Goal: Task Accomplishment & Management: Use online tool/utility

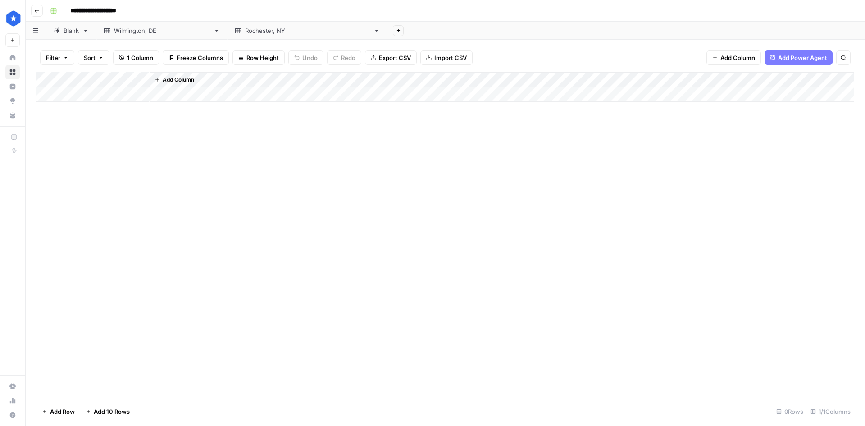
click at [139, 30] on div "Wilmington, [GEOGRAPHIC_DATA]" at bounding box center [162, 30] width 96 height 9
drag, startPoint x: 145, startPoint y: 32, endPoint x: 137, endPoint y: 26, distance: 10.1
click at [137, 26] on div "Wilmington, [GEOGRAPHIC_DATA]" at bounding box center [162, 30] width 96 height 9
click at [81, 32] on link "Blank" at bounding box center [71, 31] width 50 height 18
click at [151, 92] on div "Add Column" at bounding box center [445, 110] width 818 height 76
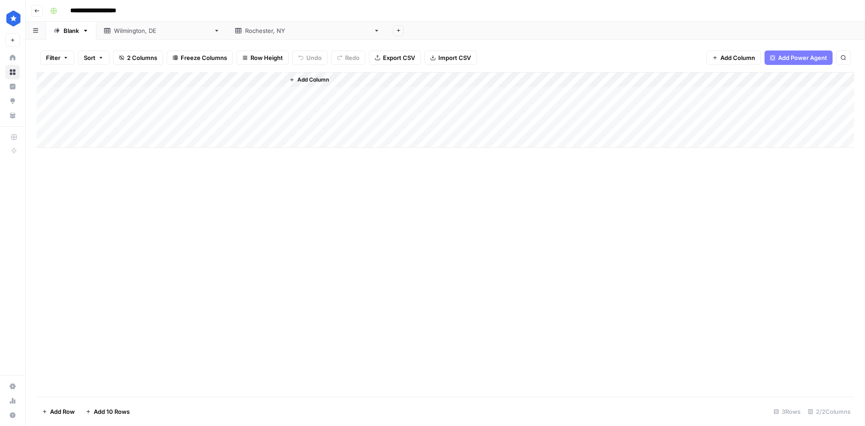
click at [47, 94] on div "Add Column" at bounding box center [445, 110] width 818 height 76
click at [48, 113] on div "Add Column" at bounding box center [445, 110] width 818 height 76
click at [63, 409] on span "Delete 2 Rows" at bounding box center [62, 411] width 40 height 9
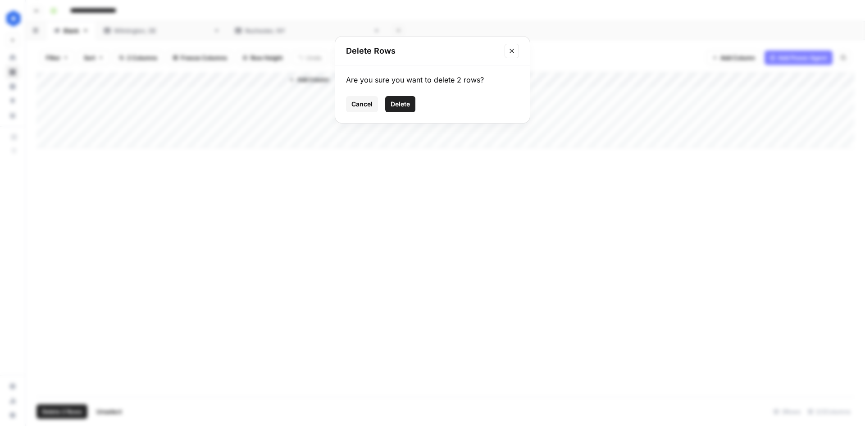
click at [392, 107] on span "Delete" at bounding box center [400, 104] width 19 height 9
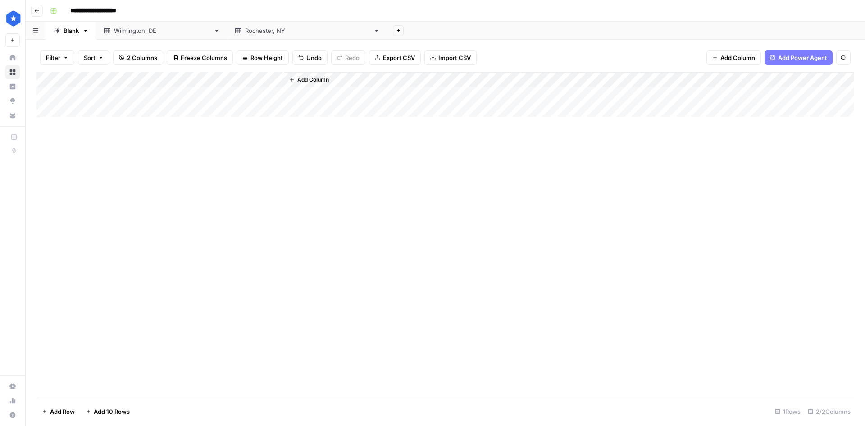
click at [215, 30] on icon at bounding box center [216, 31] width 3 height 2
drag, startPoint x: 156, startPoint y: 32, endPoint x: 149, endPoint y: 32, distance: 7.2
click at [149, 32] on div "Wilmington, [GEOGRAPHIC_DATA]" at bounding box center [162, 30] width 96 height 9
drag, startPoint x: 141, startPoint y: 32, endPoint x: 147, endPoint y: 33, distance: 6.0
click at [147, 33] on div "Blank Wilmington, DE [GEOGRAPHIC_DATA], [GEOGRAPHIC_DATA] Add Sheet" at bounding box center [445, 31] width 839 height 18
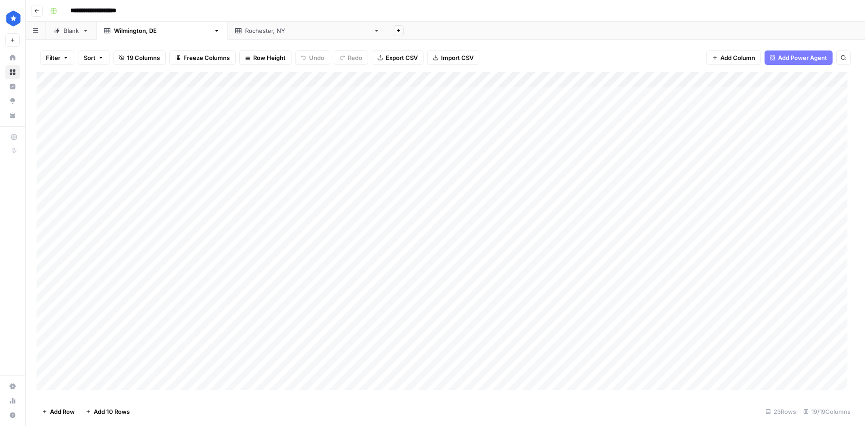
click at [215, 31] on icon "button" at bounding box center [216, 31] width 3 height 2
click at [186, 79] on span "Delete Sheet" at bounding box center [200, 80] width 43 height 9
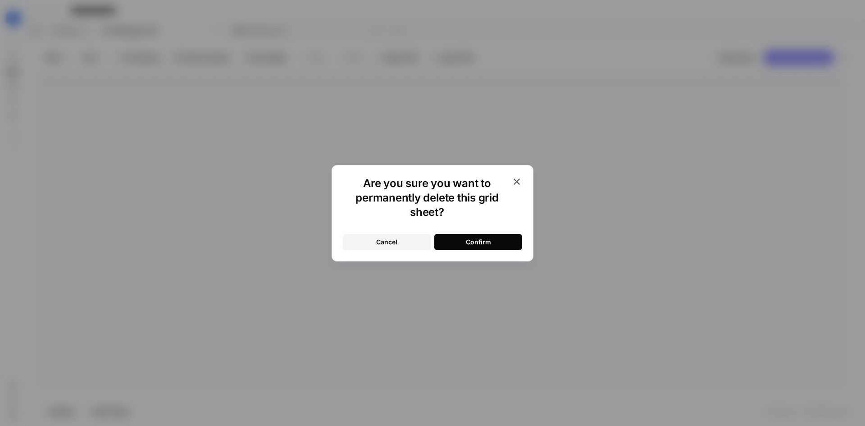
click at [472, 244] on div "Confirm" at bounding box center [478, 241] width 25 height 9
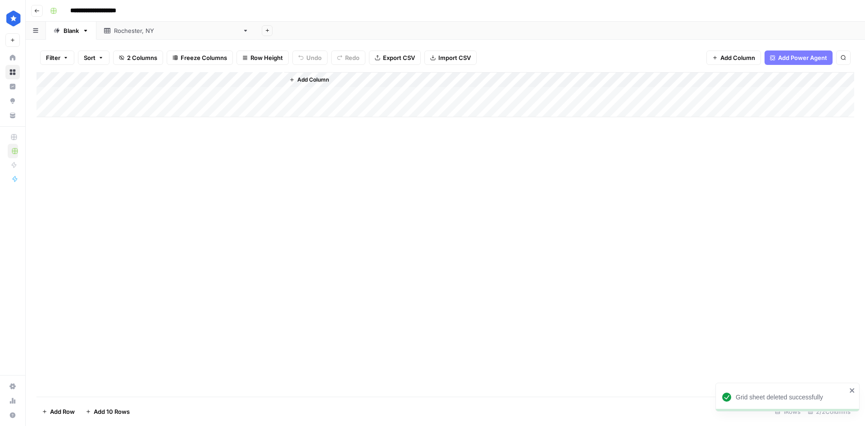
click at [138, 30] on div "[GEOGRAPHIC_DATA], [GEOGRAPHIC_DATA]" at bounding box center [176, 30] width 125 height 9
click at [242, 32] on icon "button" at bounding box center [245, 30] width 6 height 6
click at [182, 81] on span "Delete Sheet" at bounding box center [197, 80] width 43 height 9
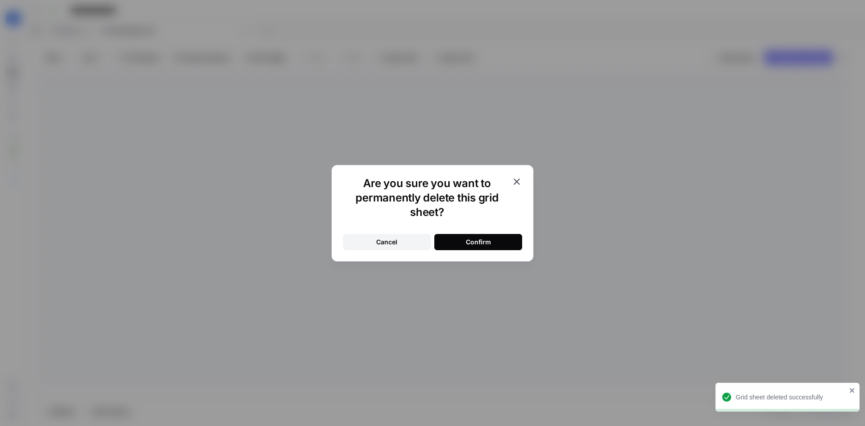
click at [487, 243] on div "Confirm" at bounding box center [478, 241] width 25 height 9
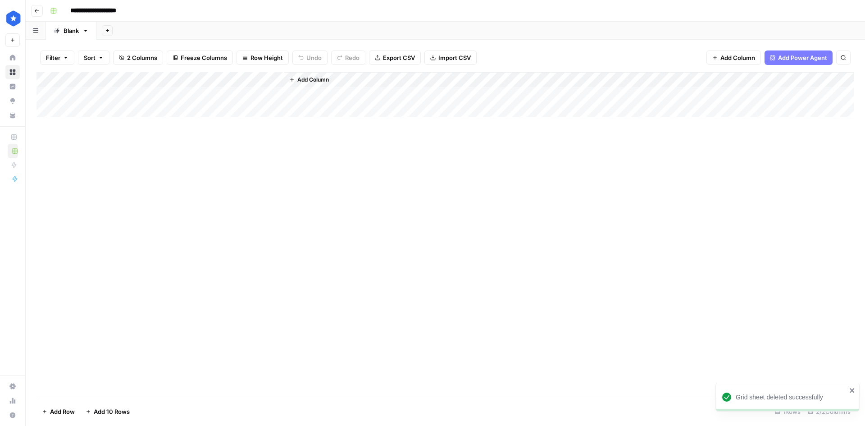
click at [134, 94] on div "Add Column" at bounding box center [445, 94] width 818 height 45
click at [157, 92] on div "Add Column" at bounding box center [445, 94] width 818 height 45
type textarea "*********"
click at [230, 96] on div "Add Column" at bounding box center [445, 94] width 818 height 45
click at [114, 109] on div "Add Column" at bounding box center [445, 94] width 818 height 45
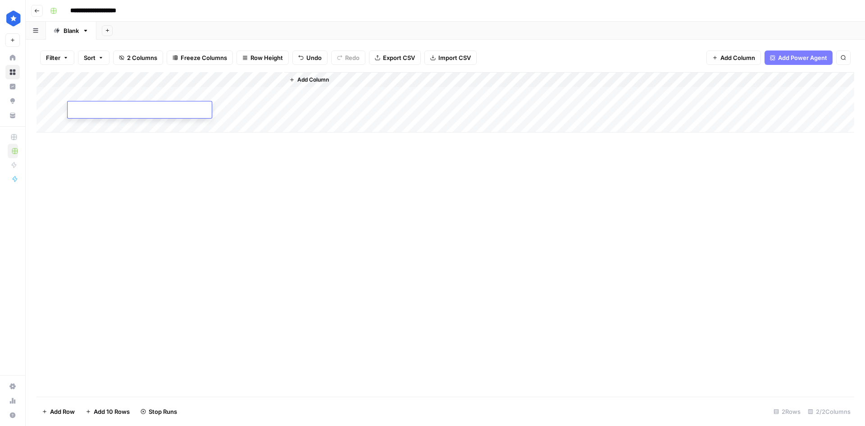
click at [129, 108] on textarea at bounding box center [140, 110] width 144 height 13
type textarea "**********"
click at [123, 122] on div "Add Column" at bounding box center [445, 102] width 818 height 60
type textarea "**********"
click at [116, 141] on div "Add Column" at bounding box center [445, 110] width 818 height 76
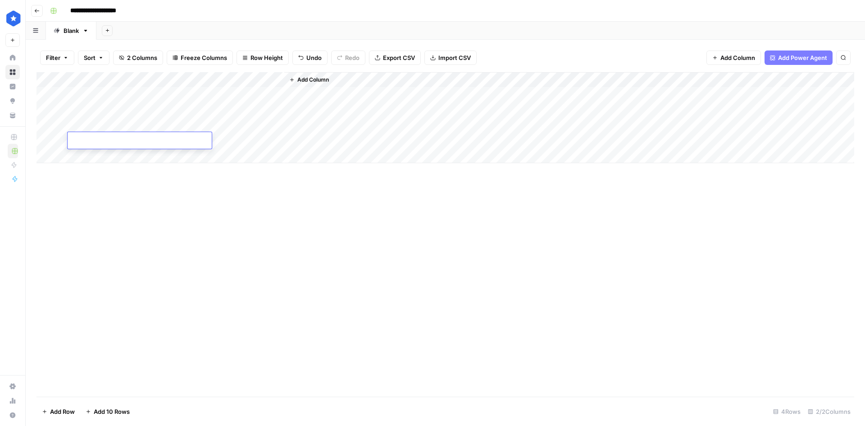
click at [142, 137] on textarea at bounding box center [140, 141] width 144 height 13
type textarea "**********"
click at [226, 182] on div "Add Column" at bounding box center [445, 234] width 818 height 324
click at [105, 154] on div "Add Column" at bounding box center [445, 117] width 818 height 91
click at [114, 163] on div at bounding box center [140, 155] width 144 height 17
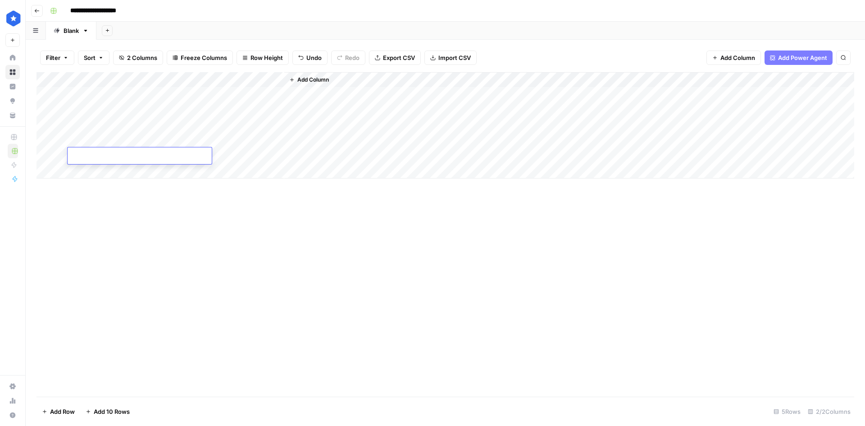
click at [117, 154] on textarea at bounding box center [140, 156] width 144 height 13
paste textarea "**********"
type textarea "**********"
click at [138, 204] on div "Add Column" at bounding box center [445, 234] width 818 height 324
click at [102, 169] on div "Add Column" at bounding box center [445, 125] width 818 height 106
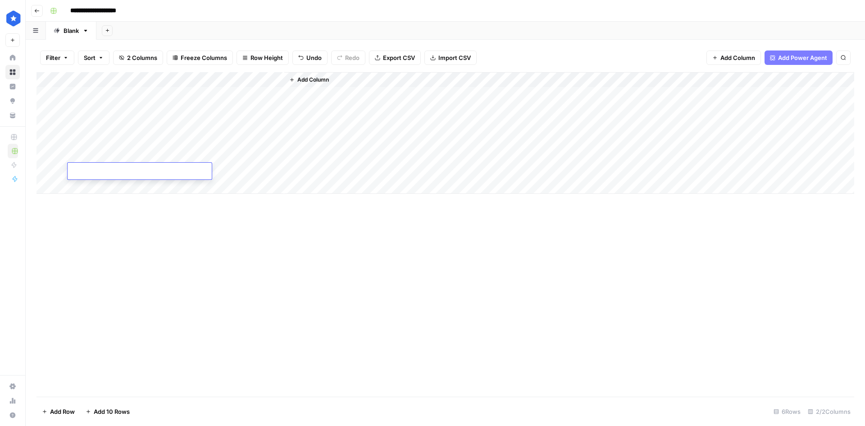
click at [105, 177] on textarea at bounding box center [140, 171] width 144 height 13
type textarea "**********"
click at [109, 187] on div "Add Column" at bounding box center [445, 133] width 818 height 122
click at [123, 187] on textarea at bounding box center [140, 187] width 144 height 13
type textarea "**********"
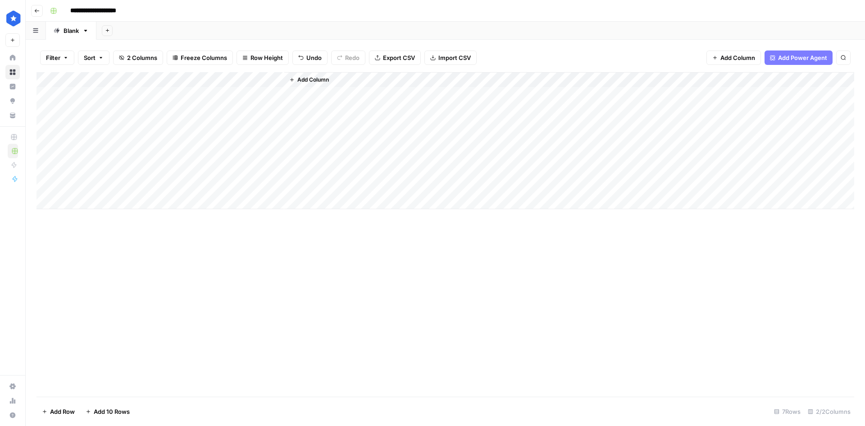
click at [147, 233] on div "Add Column" at bounding box center [445, 234] width 818 height 324
click at [308, 232] on div "Add Column" at bounding box center [445, 234] width 818 height 324
click at [262, 93] on div "Add Column" at bounding box center [445, 140] width 818 height 137
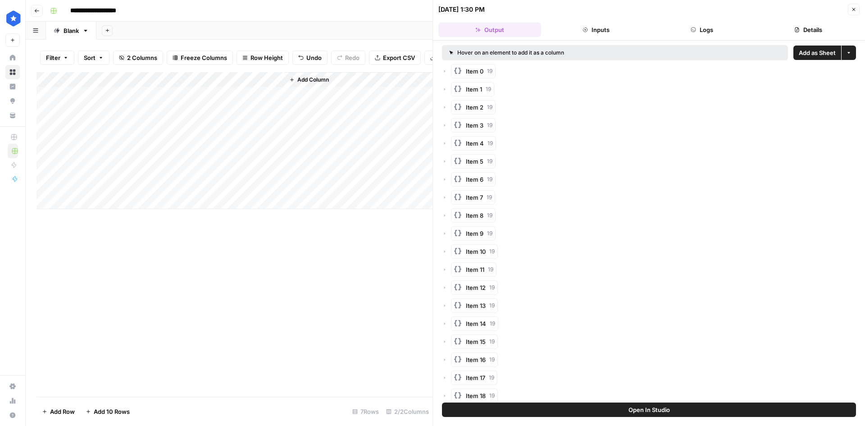
click at [799, 57] on span "Add as Sheet" at bounding box center [817, 52] width 37 height 9
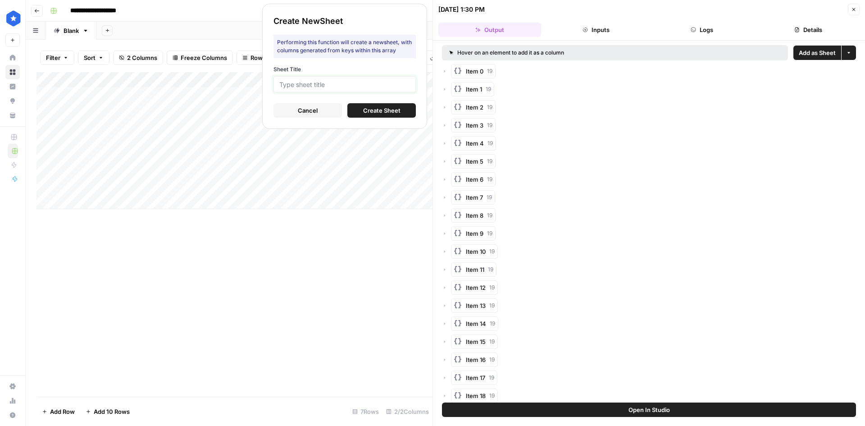
click at [352, 83] on input "Sheet Title" at bounding box center [344, 84] width 131 height 8
type input "[GEOGRAPHIC_DATA], [GEOGRAPHIC_DATA]"
click at [370, 107] on span "Create Sheet" at bounding box center [381, 110] width 37 height 9
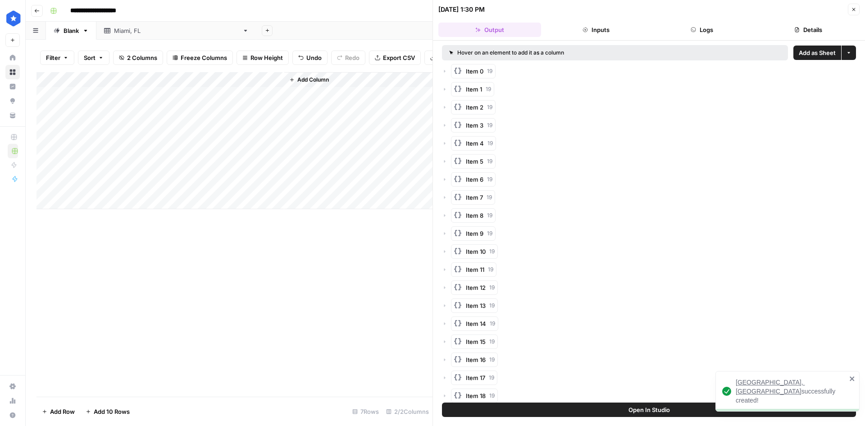
click at [123, 32] on div "[GEOGRAPHIC_DATA], [GEOGRAPHIC_DATA]" at bounding box center [176, 30] width 125 height 9
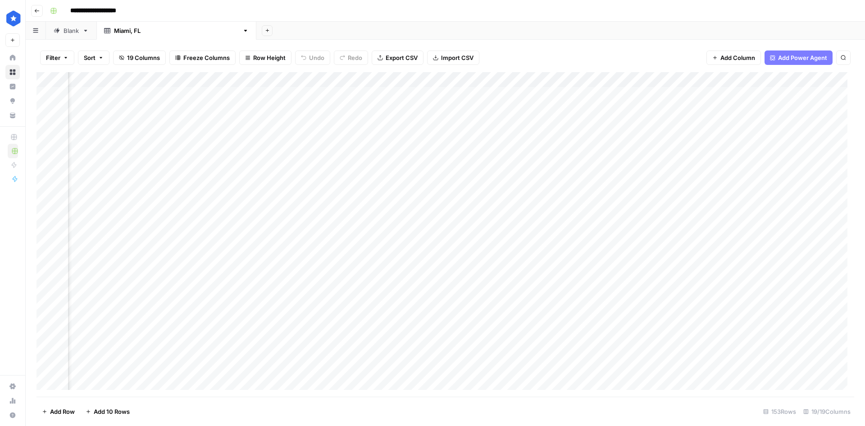
scroll to position [0, 656]
click at [428, 80] on div "Add Column" at bounding box center [445, 234] width 818 height 324
click at [517, 232] on div "Add Column" at bounding box center [445, 234] width 818 height 324
